Goal: Transaction & Acquisition: Purchase product/service

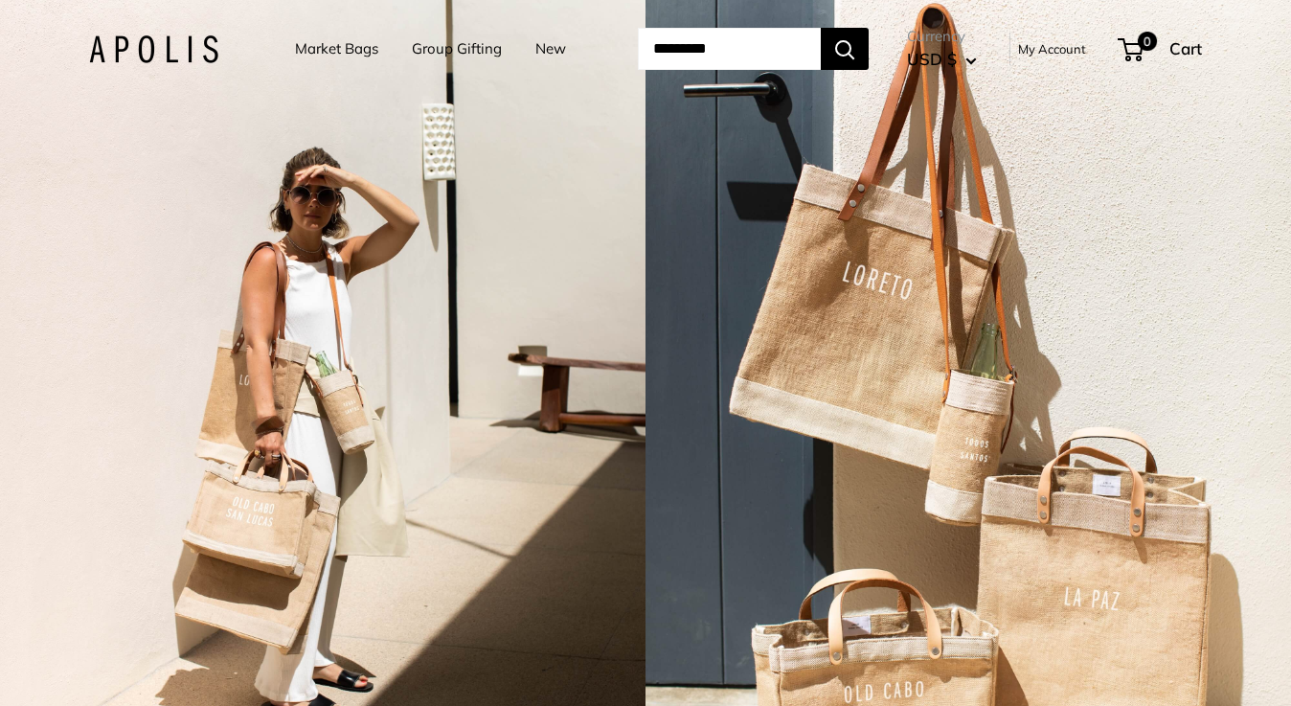
click at [329, 48] on link "Market Bags" at bounding box center [336, 48] width 83 height 27
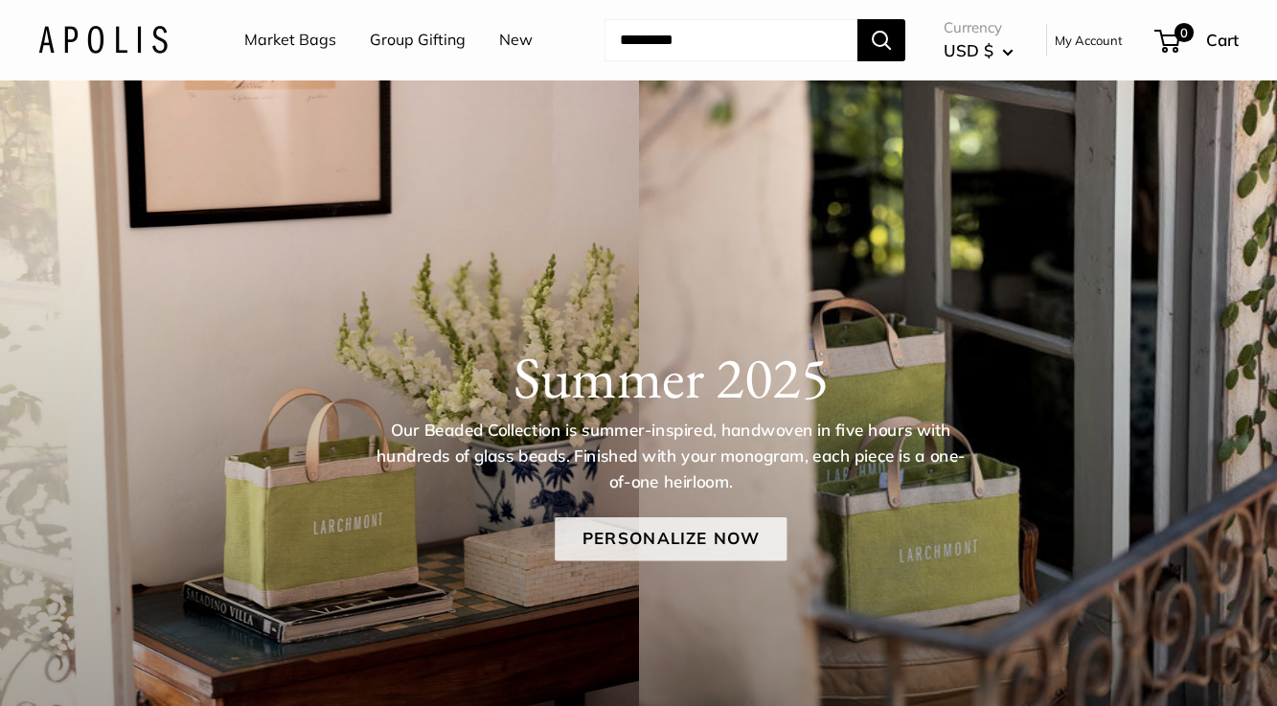
click at [633, 538] on link "Personalize Now" at bounding box center [671, 539] width 232 height 44
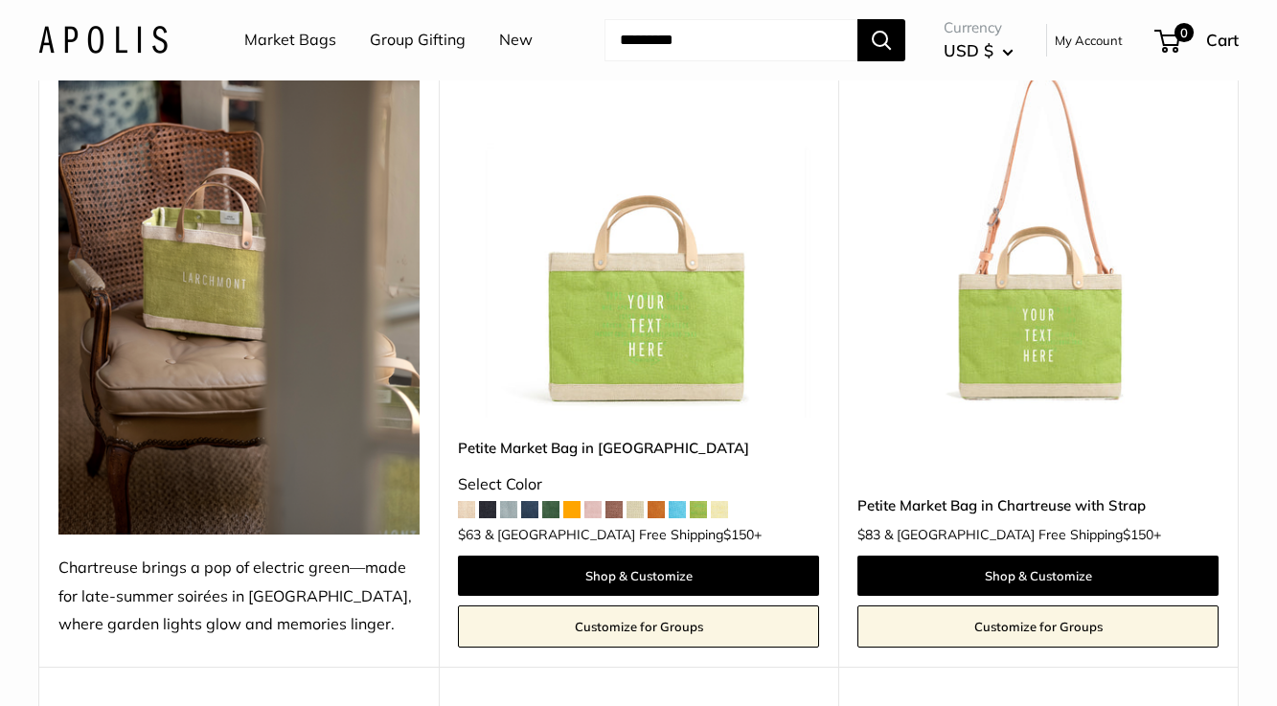
scroll to position [287, 0]
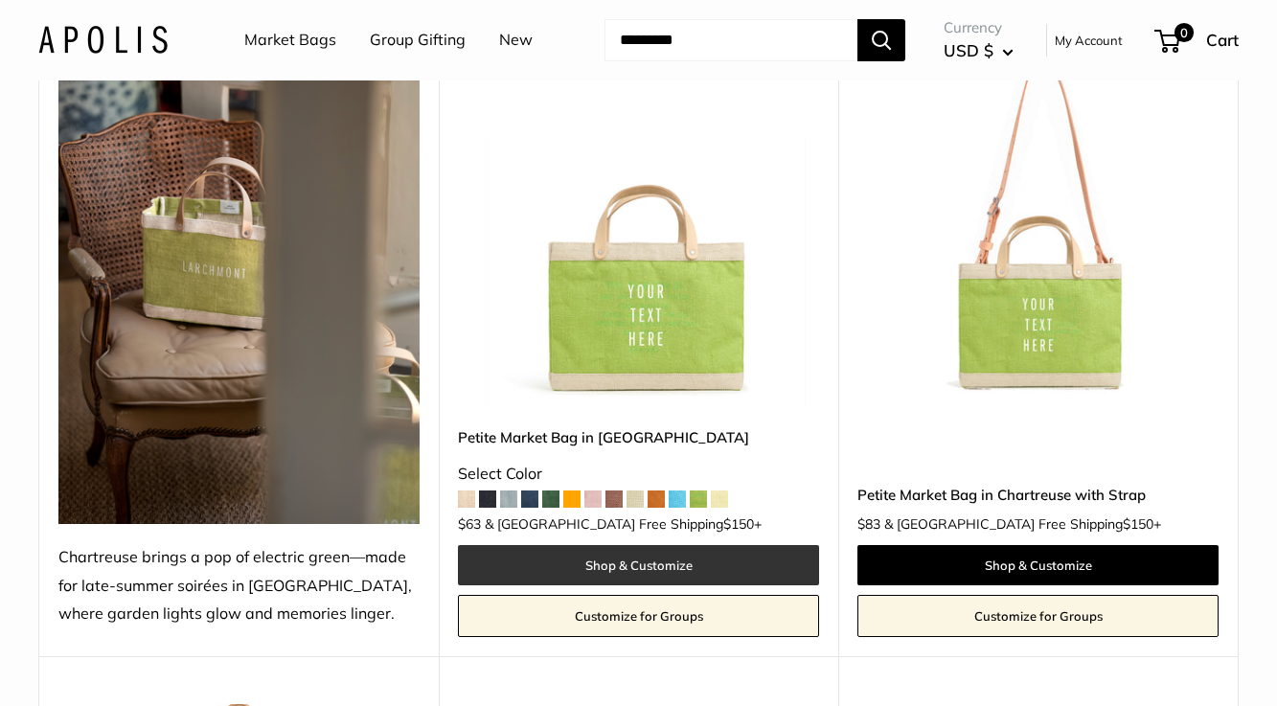
click at [618, 571] on link "Shop & Customize" at bounding box center [638, 565] width 361 height 40
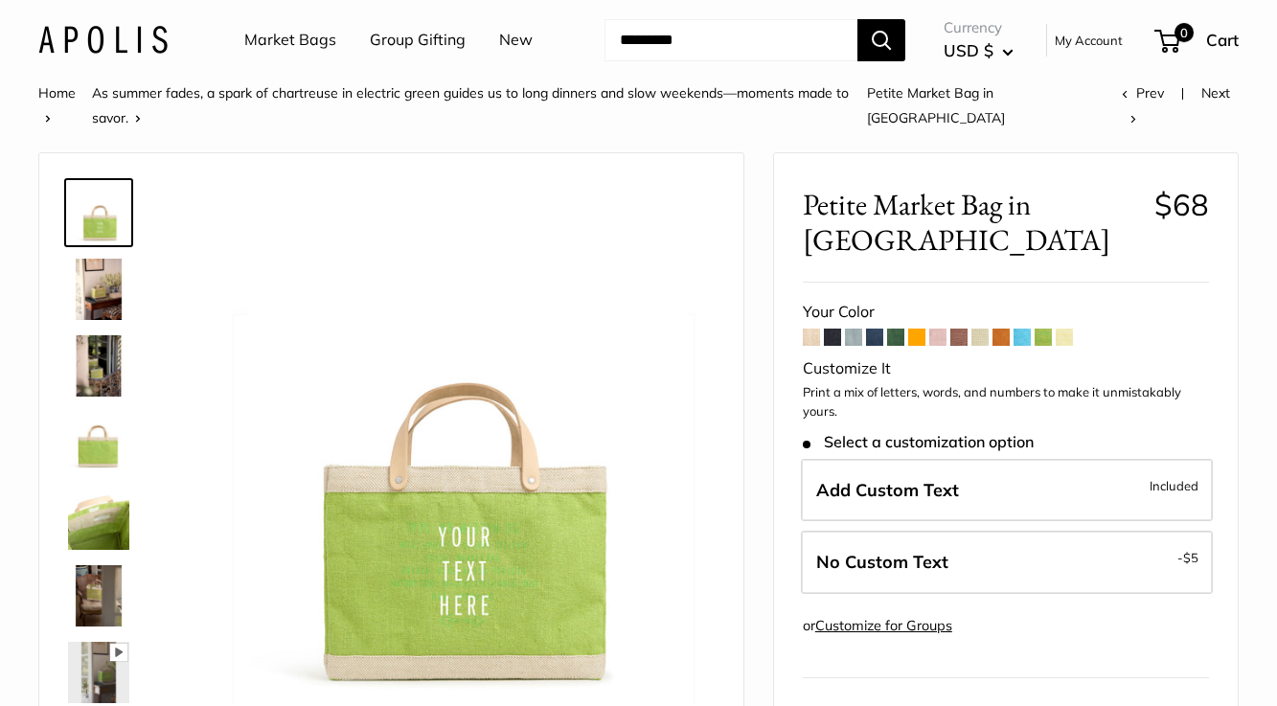
click at [878, 329] on span at bounding box center [874, 337] width 17 height 17
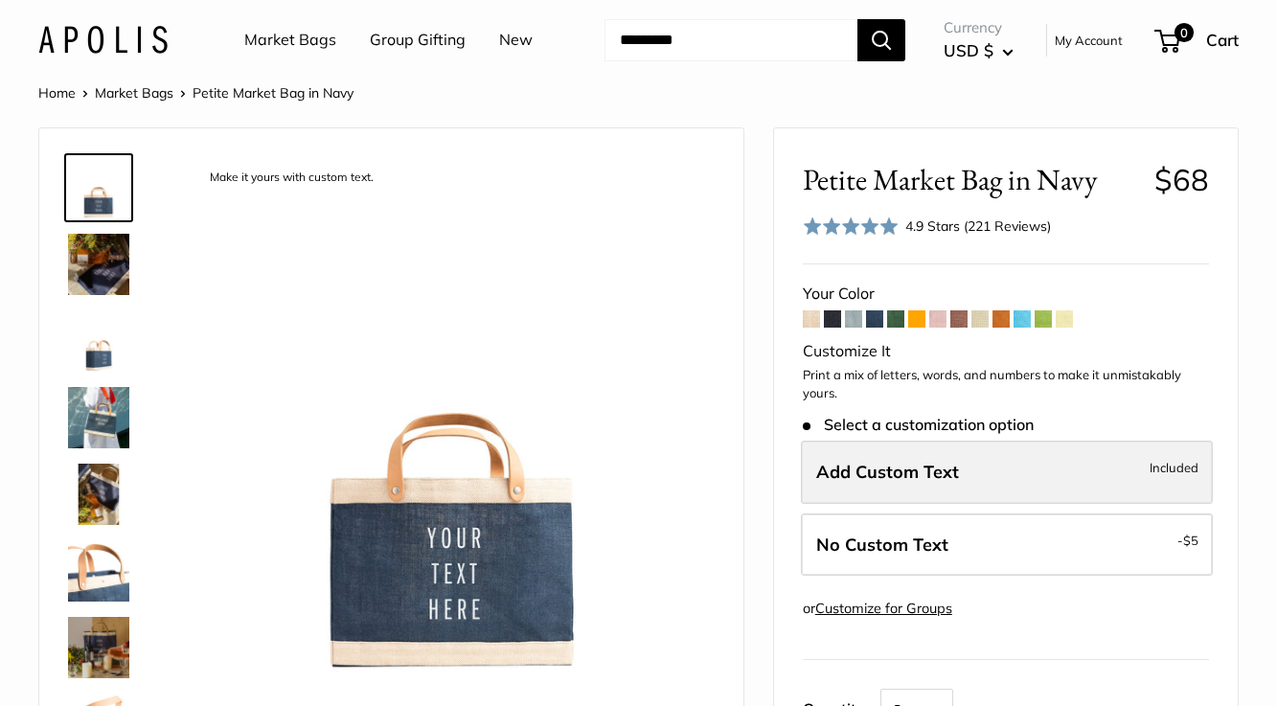
click at [961, 467] on label "Add Custom Text Included" at bounding box center [1007, 472] width 412 height 63
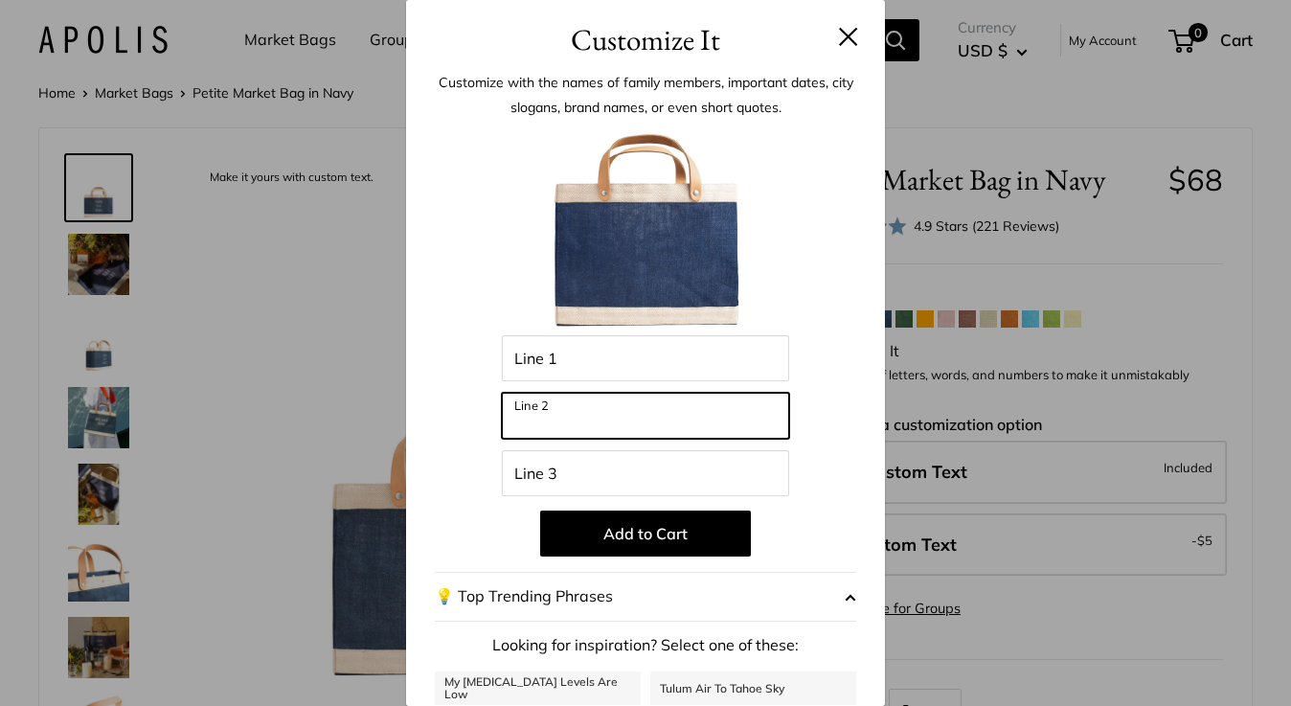
click at [685, 419] on input "Line 2" at bounding box center [645, 416] width 287 height 46
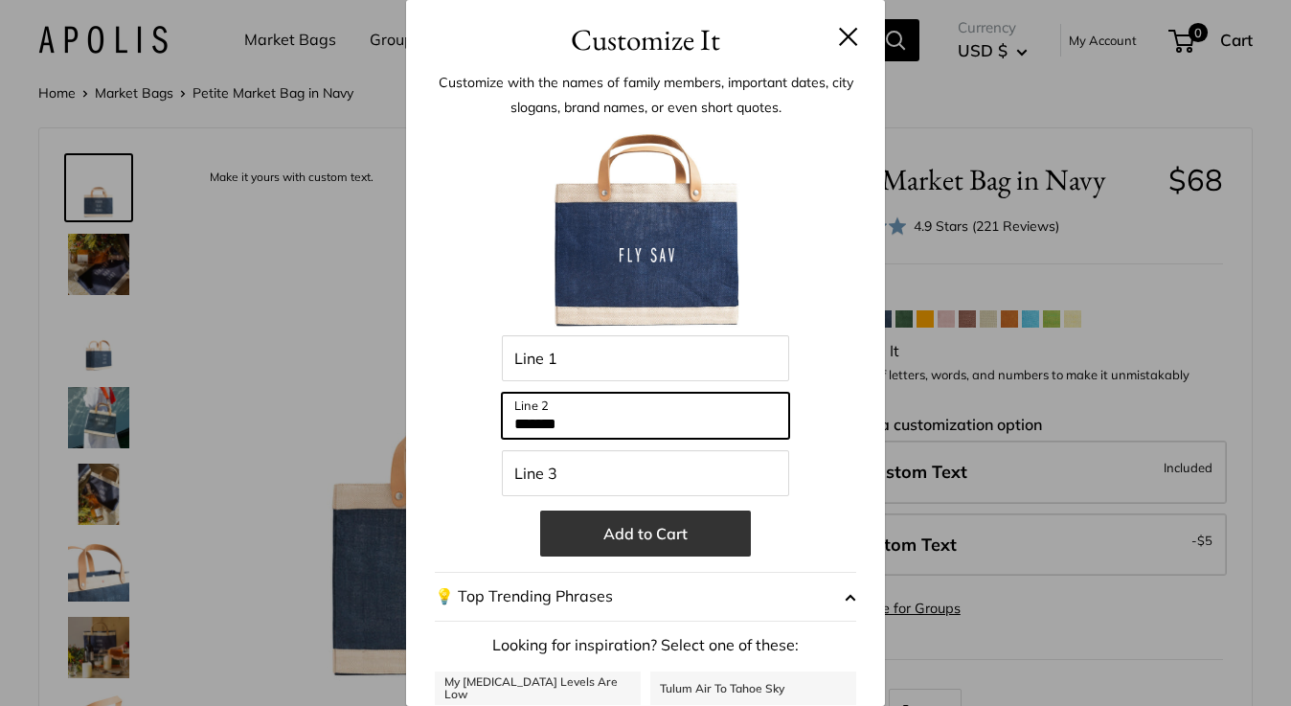
type input "*******"
click at [660, 535] on button "Add to Cart" at bounding box center [645, 534] width 211 height 46
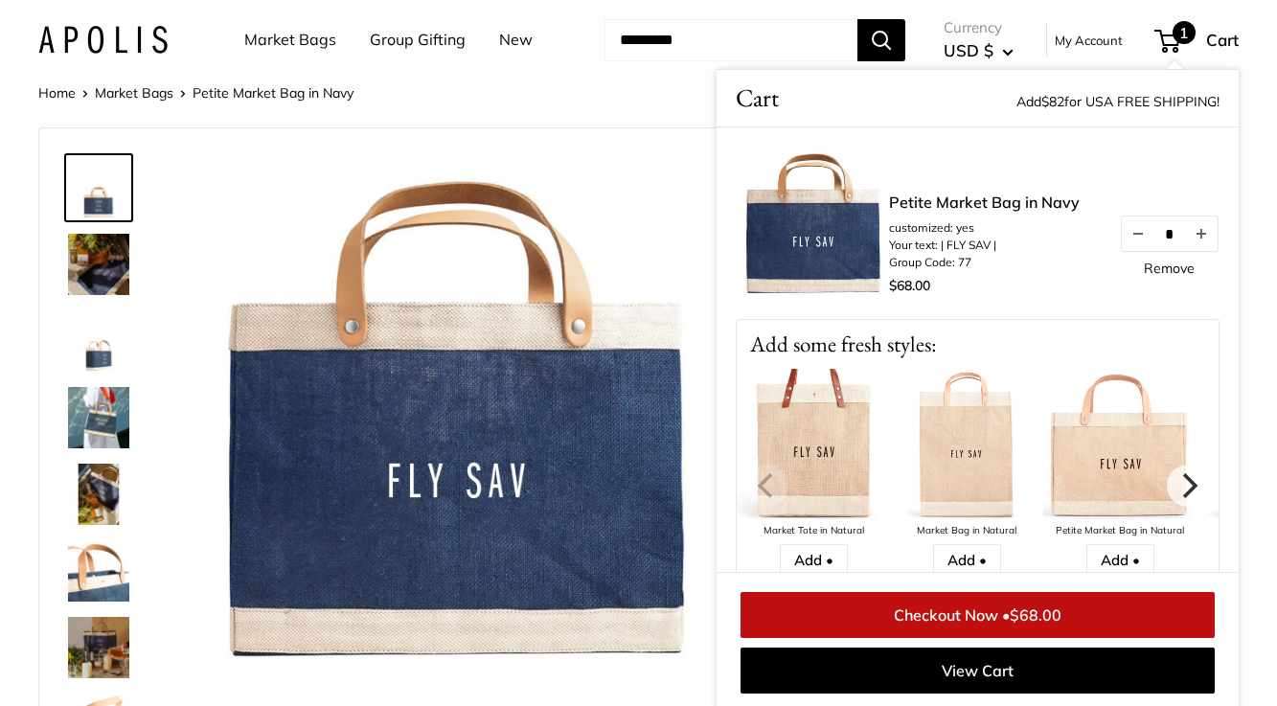
click at [1166, 225] on input "*" at bounding box center [1169, 233] width 31 height 16
type input "**"
click at [1156, 281] on div "Petite Market Bag in Navy customized: yes Your text: | FLY SAV | Group Code: 77…" at bounding box center [1054, 245] width 330 height 109
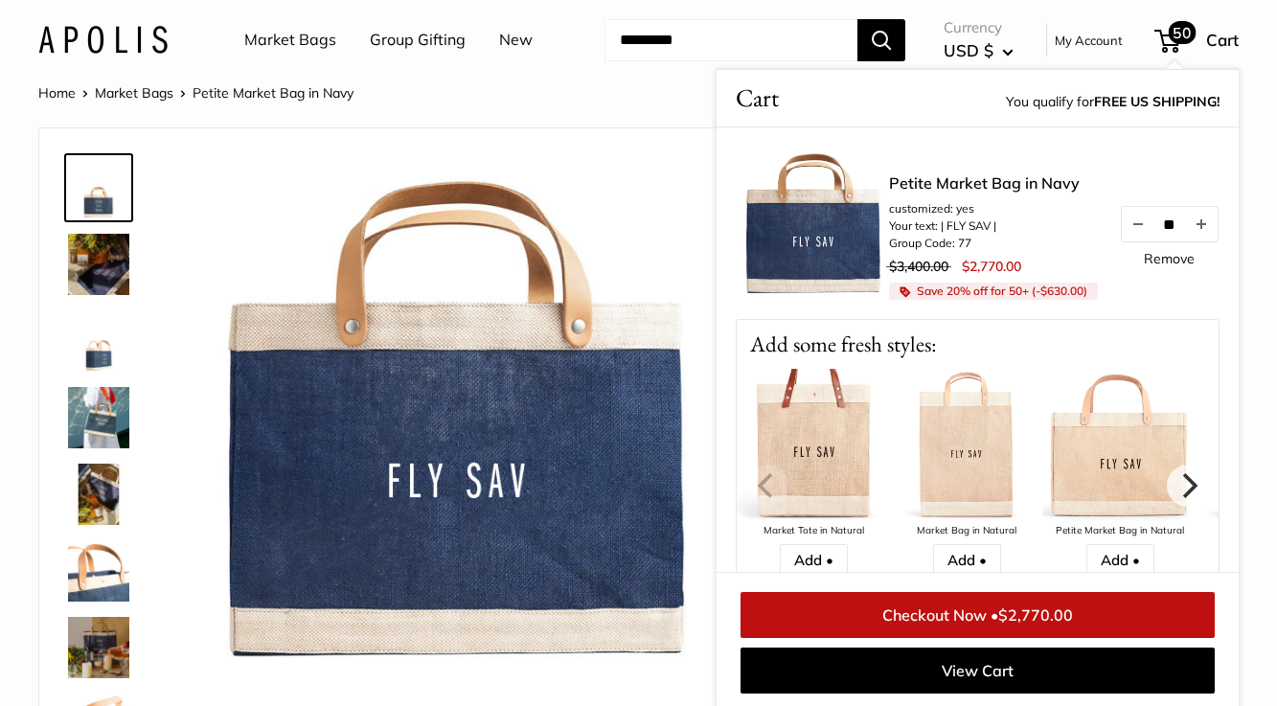
scroll to position [2, 0]
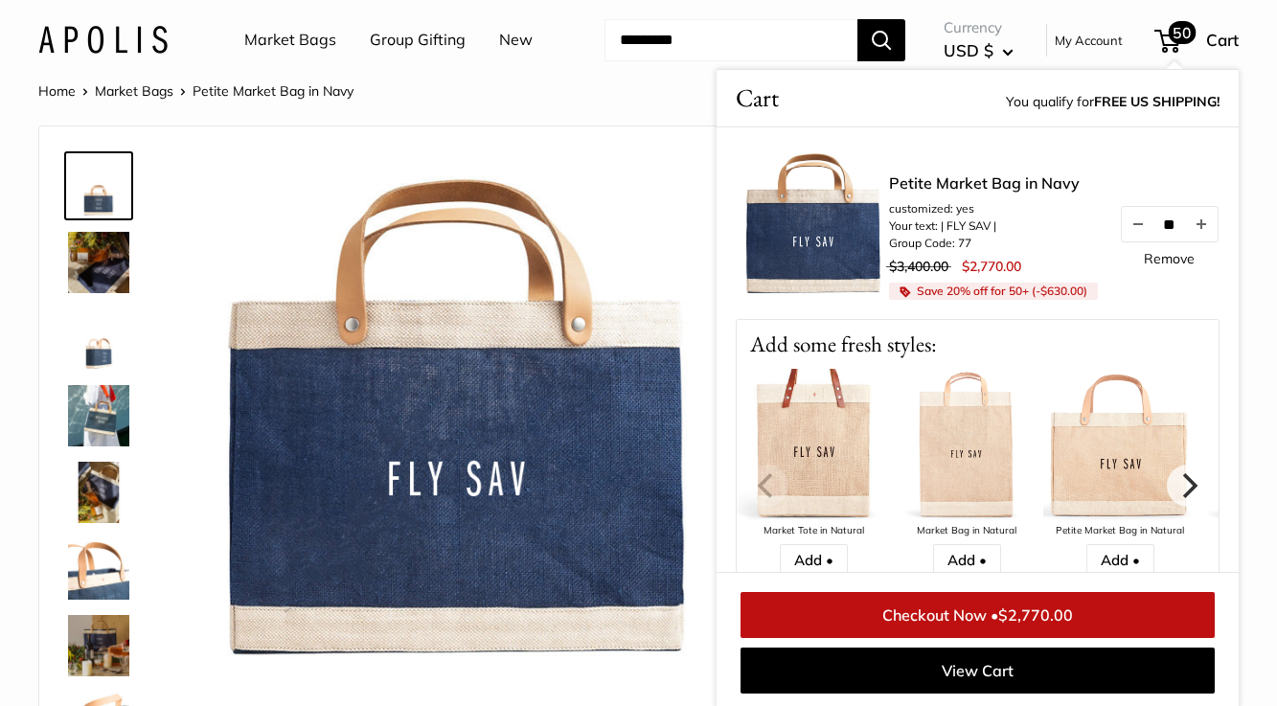
click at [1182, 44] on span "50" at bounding box center [1183, 32] width 28 height 23
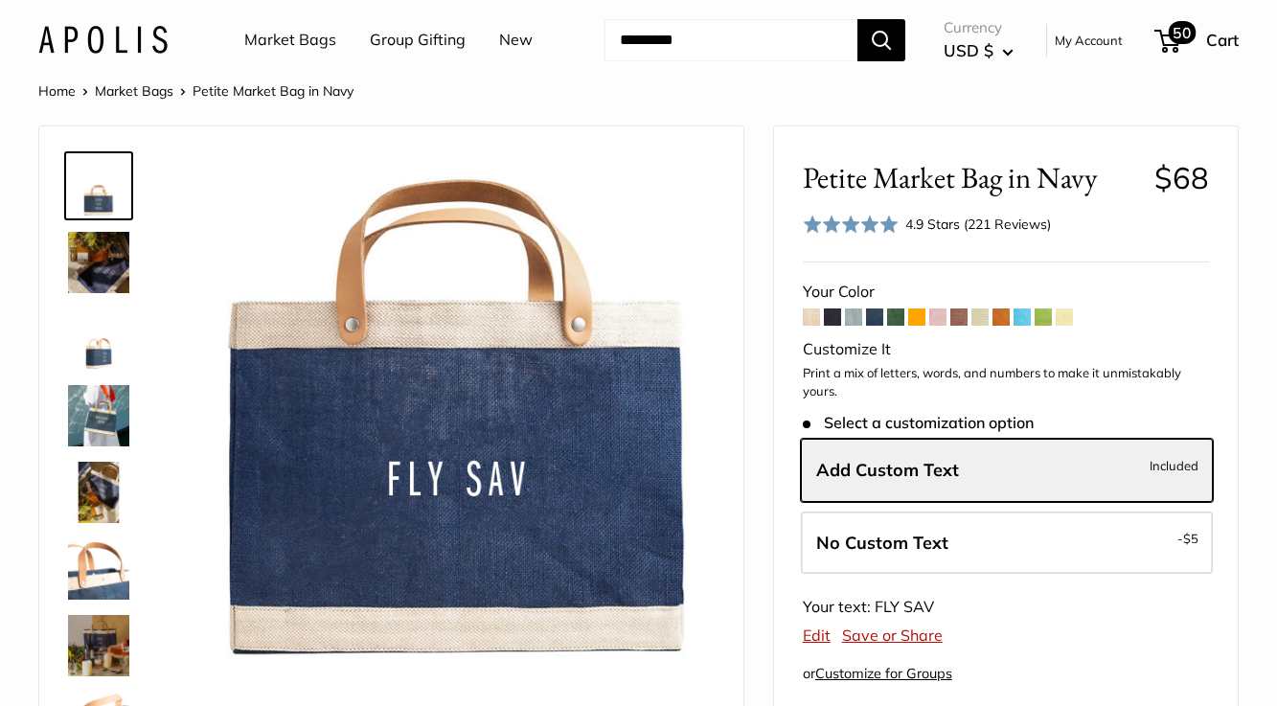
click at [1207, 36] on span "Cart" at bounding box center [1222, 40] width 33 height 20
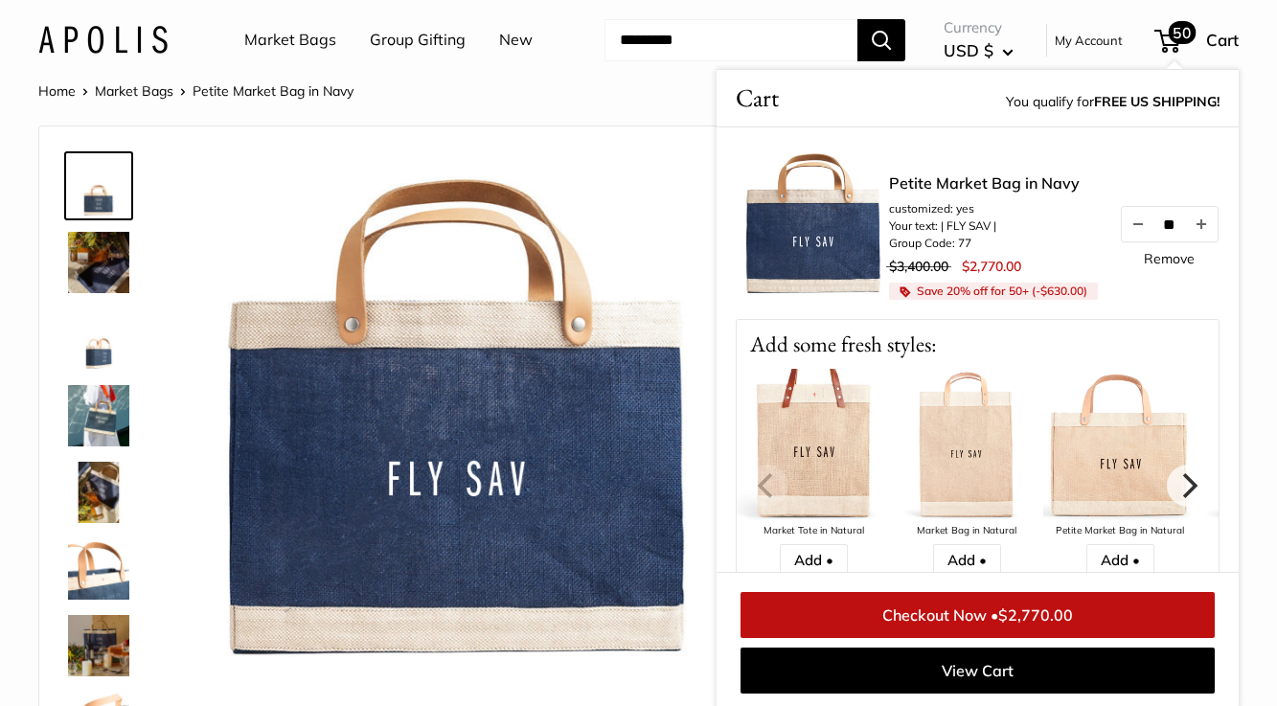
click at [977, 618] on link "Checkout Now • $2,770.00" at bounding box center [977, 615] width 474 height 46
